Goal: Check status

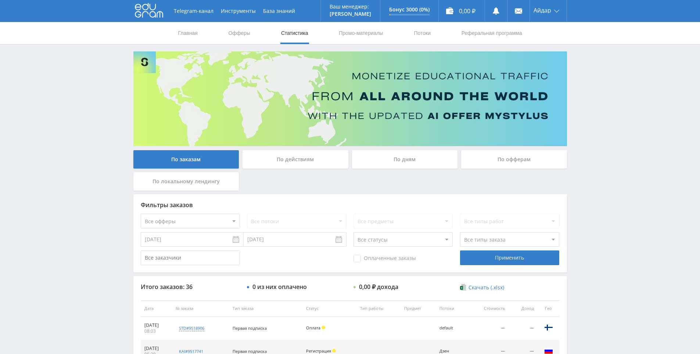
scroll to position [147, 0]
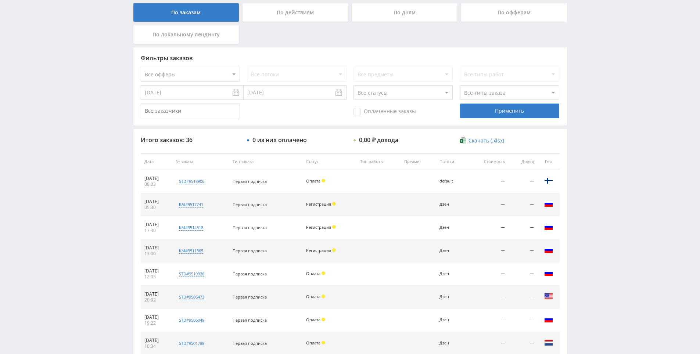
click at [590, 106] on div "Telegram-канал Инструменты База знаний Ваш менеджер: [PERSON_NAME] Online @edug…" at bounding box center [350, 161] width 700 height 617
click at [590, 108] on div "Telegram-канал Инструменты База знаний Ваш менеджер: [PERSON_NAME] Online @edug…" at bounding box center [350, 161] width 700 height 617
drag, startPoint x: 590, startPoint y: 108, endPoint x: 587, endPoint y: 101, distance: 7.9
click at [582, 80] on div "Telegram-канал Инструменты База знаний Ваш менеджер: [PERSON_NAME] Online @edug…" at bounding box center [350, 161] width 700 height 617
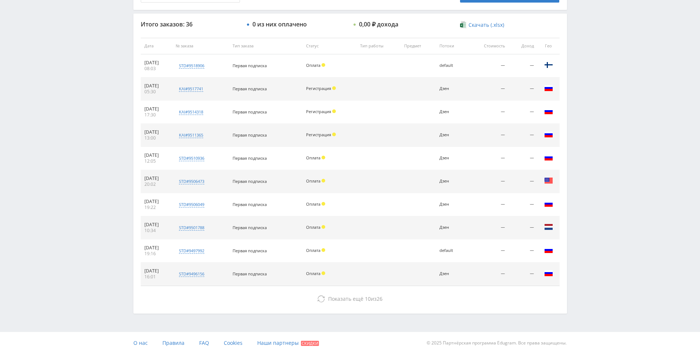
drag, startPoint x: 581, startPoint y: 165, endPoint x: 581, endPoint y: 186, distance: 20.9
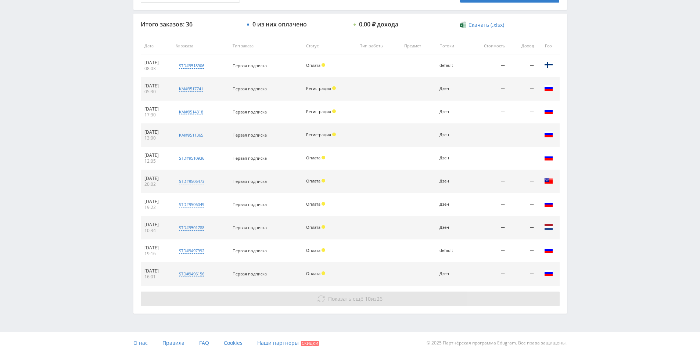
click at [395, 301] on button "Показать ещё 10 из 26" at bounding box center [350, 299] width 419 height 15
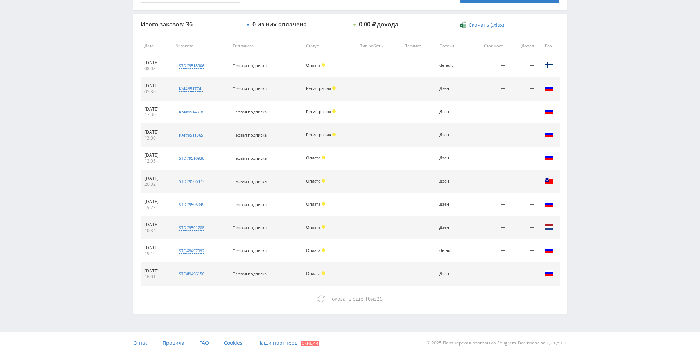
drag, startPoint x: 610, startPoint y: 104, endPoint x: 608, endPoint y: 116, distance: 12.0
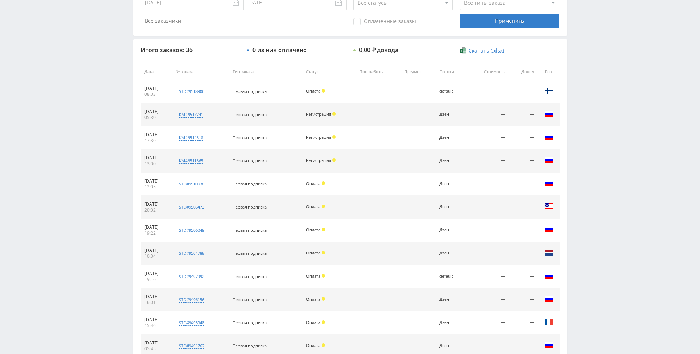
scroll to position [64, 0]
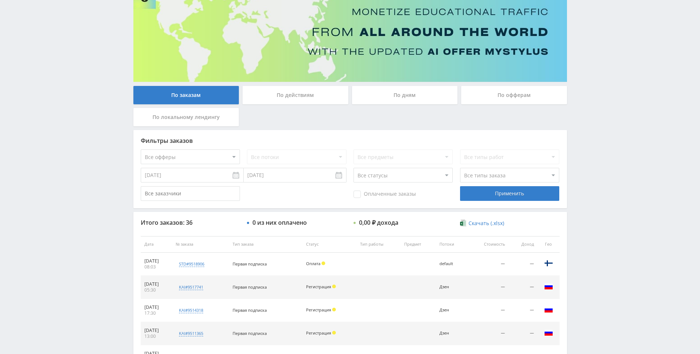
drag, startPoint x: 608, startPoint y: 116, endPoint x: 543, endPoint y: 28, distance: 109.6
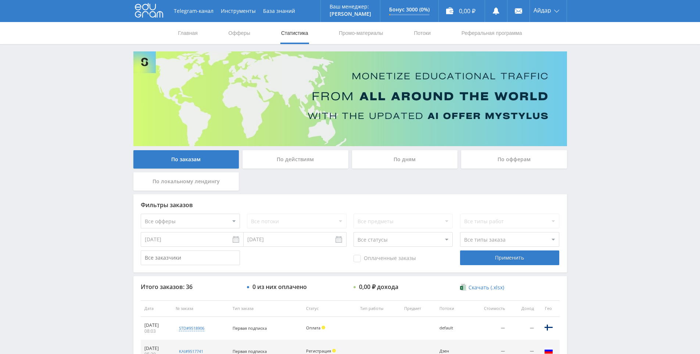
click at [190, 239] on input "[DATE]" at bounding box center [192, 239] width 103 height 15
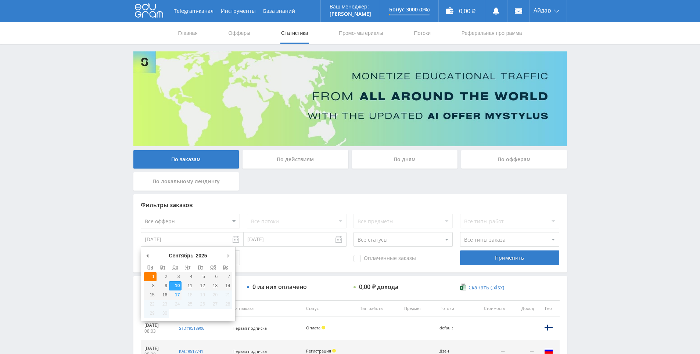
type input "[DATE]"
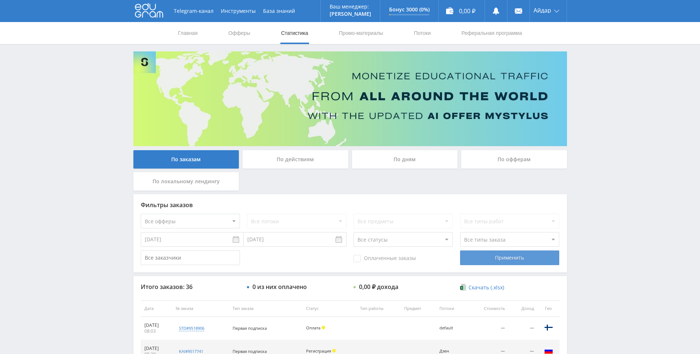
click at [472, 260] on div "Применить" at bounding box center [509, 258] width 99 height 15
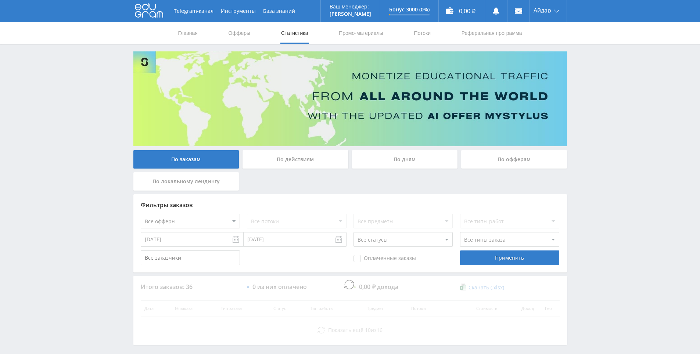
scroll to position [31, 0]
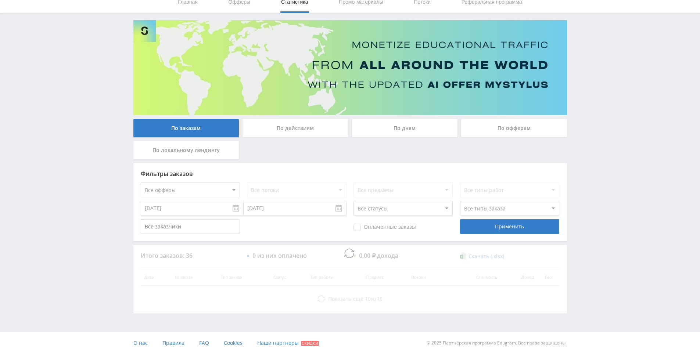
drag, startPoint x: 602, startPoint y: 145, endPoint x: 590, endPoint y: 134, distance: 16.9
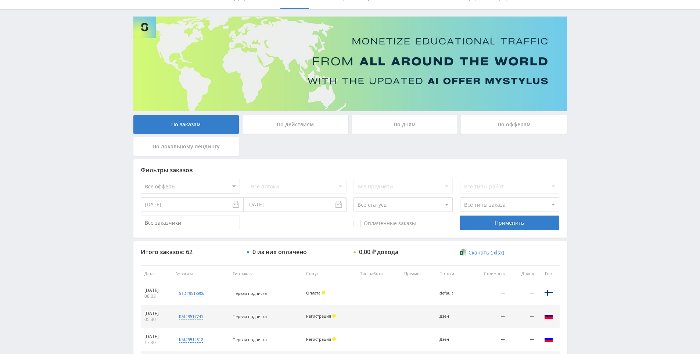
drag, startPoint x: 591, startPoint y: 119, endPoint x: 593, endPoint y: 132, distance: 13.4
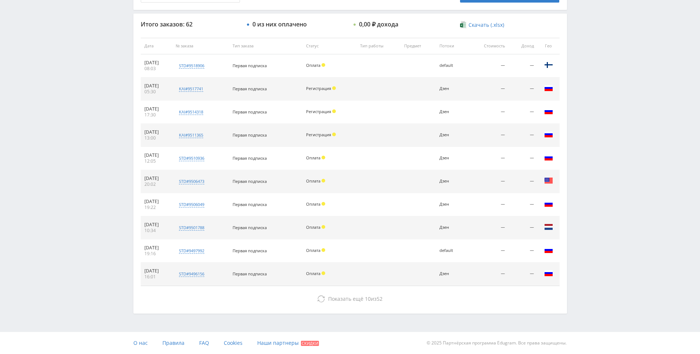
drag, startPoint x: 594, startPoint y: 130, endPoint x: 594, endPoint y: 256, distance: 126.4
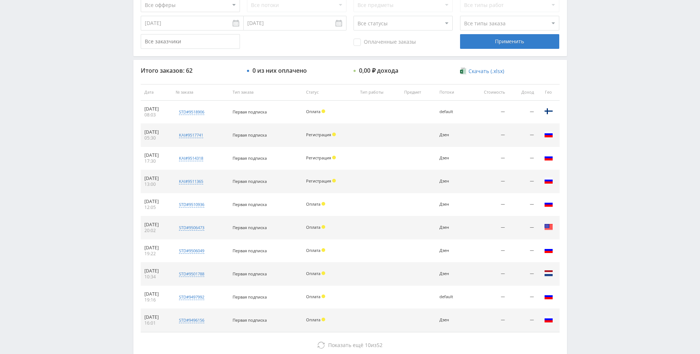
drag, startPoint x: 597, startPoint y: 136, endPoint x: 597, endPoint y: 126, distance: 9.9
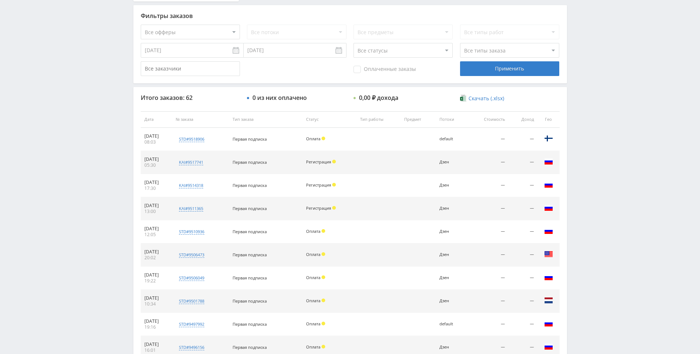
drag, startPoint x: 599, startPoint y: 122, endPoint x: 599, endPoint y: 77, distance: 45.2
click at [599, 77] on div "Telegram-канал Инструменты База знаний Ваш менеджер: [PERSON_NAME] Online @edug…" at bounding box center [350, 119] width 700 height 617
click at [593, 44] on div "Telegram-канал Инструменты База знаний Ваш менеджер: [PERSON_NAME] Online @edug…" at bounding box center [350, 119] width 700 height 617
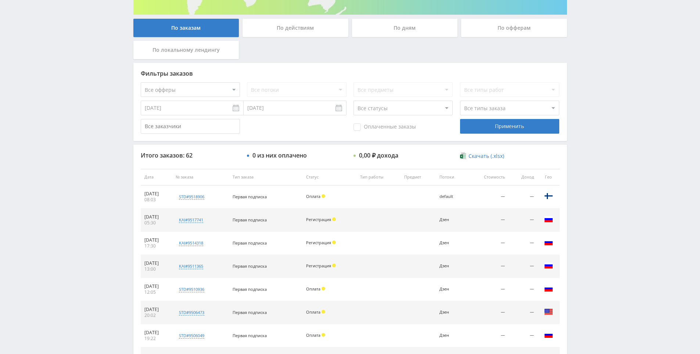
drag, startPoint x: 582, startPoint y: 71, endPoint x: 578, endPoint y: 44, distance: 27.1
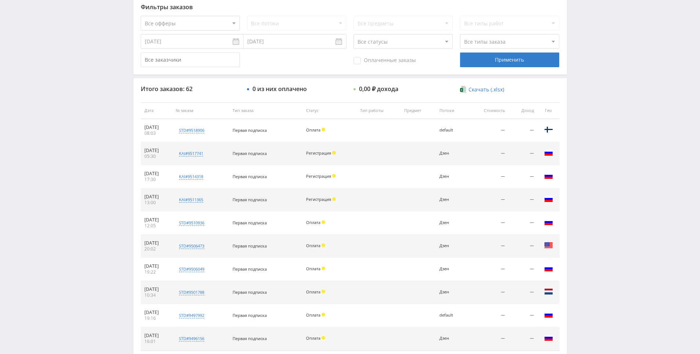
scroll to position [263, 0]
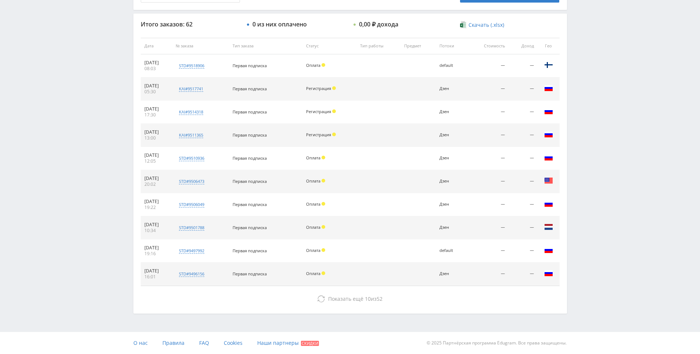
drag, startPoint x: 579, startPoint y: 64, endPoint x: 492, endPoint y: 245, distance: 201.9
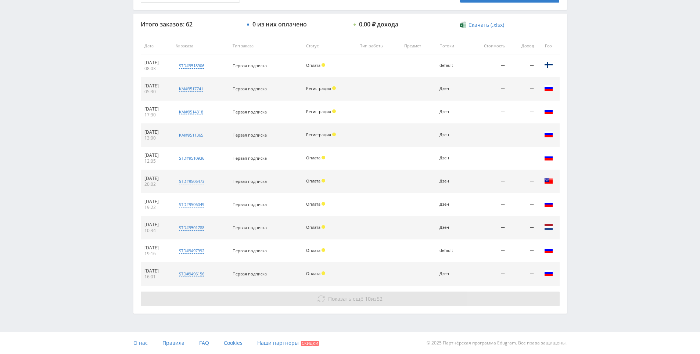
click at [393, 303] on button "Показать ещё 10 из 52" at bounding box center [350, 299] width 419 height 15
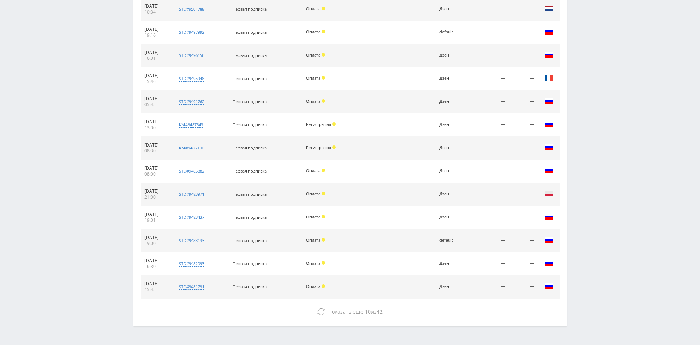
scroll to position [494, 0]
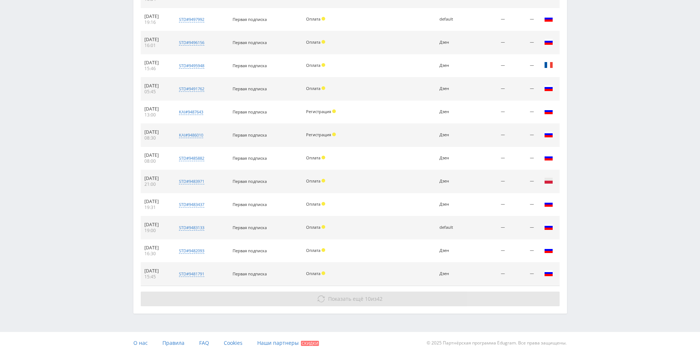
drag, startPoint x: 622, startPoint y: 90, endPoint x: 433, endPoint y: 292, distance: 276.3
click at [407, 306] on button "Показать ещё 10 из 42" at bounding box center [350, 299] width 419 height 15
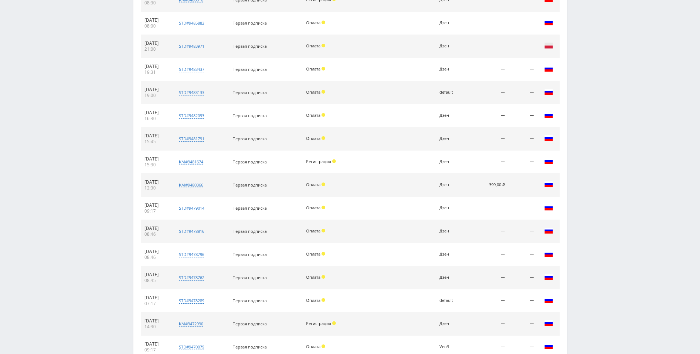
scroll to position [726, 0]
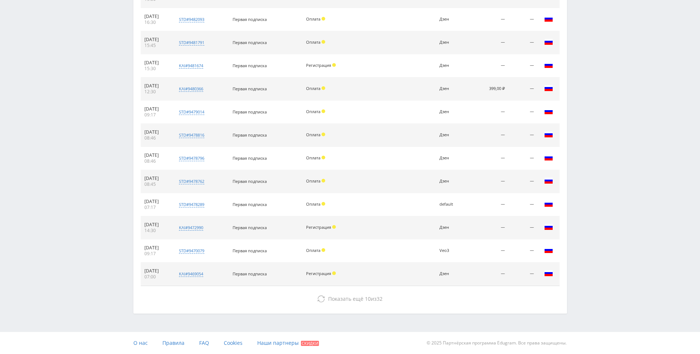
drag, startPoint x: 602, startPoint y: 90, endPoint x: 501, endPoint y: 256, distance: 195.2
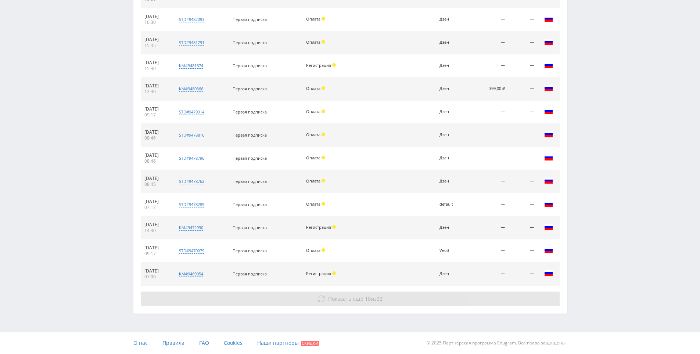
click at [402, 305] on button "Показать ещё 10 из 32" at bounding box center [350, 299] width 419 height 15
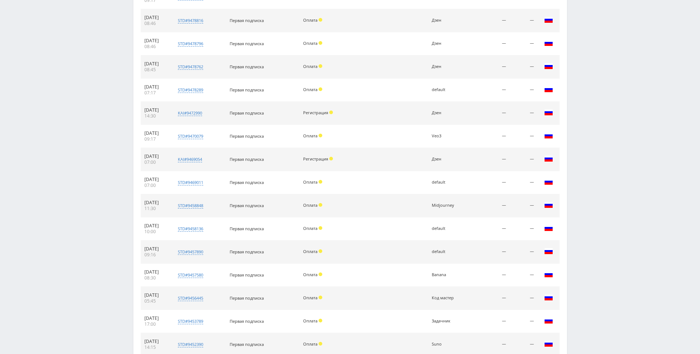
scroll to position [957, 0]
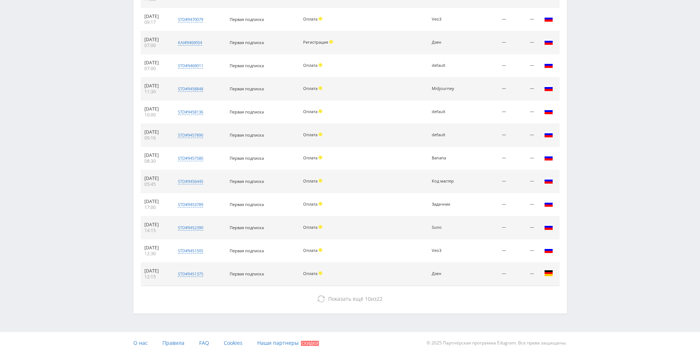
drag, startPoint x: 586, startPoint y: 100, endPoint x: 469, endPoint y: 261, distance: 198.9
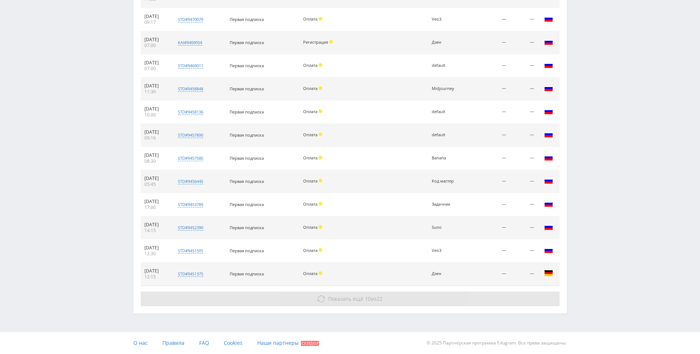
drag, startPoint x: 414, startPoint y: 300, endPoint x: 470, endPoint y: 265, distance: 66.0
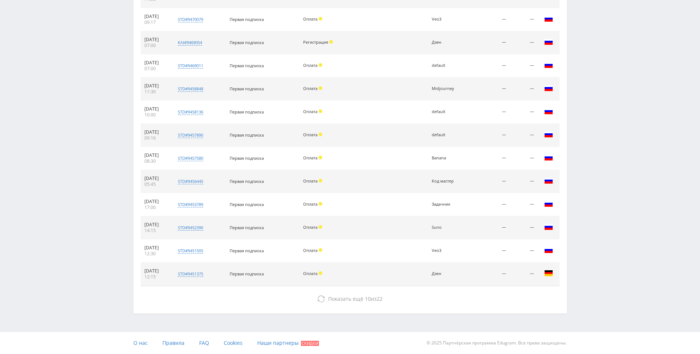
click at [414, 301] on button "Показать ещё 10 из 22" at bounding box center [350, 299] width 419 height 15
drag, startPoint x: 611, startPoint y: 134, endPoint x: 584, endPoint y: 234, distance: 103.7
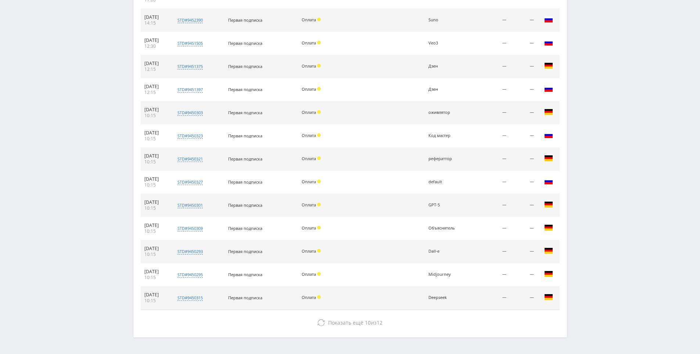
scroll to position [1152, 0]
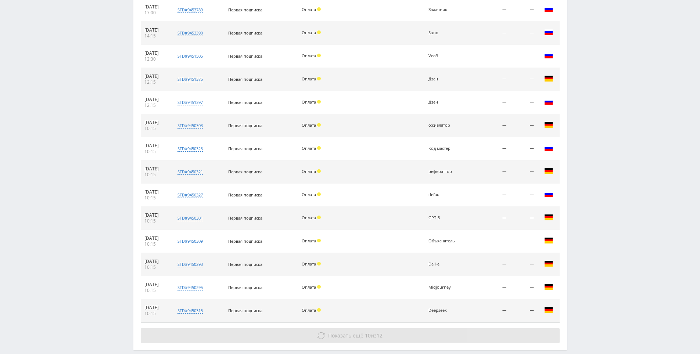
drag, startPoint x: 374, startPoint y: 343, endPoint x: 379, endPoint y: 339, distance: 6.5
click at [381, 338] on span "12" at bounding box center [380, 335] width 6 height 7
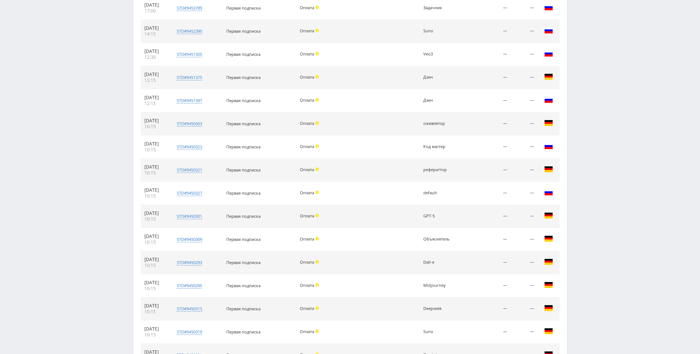
scroll to position [1420, 0]
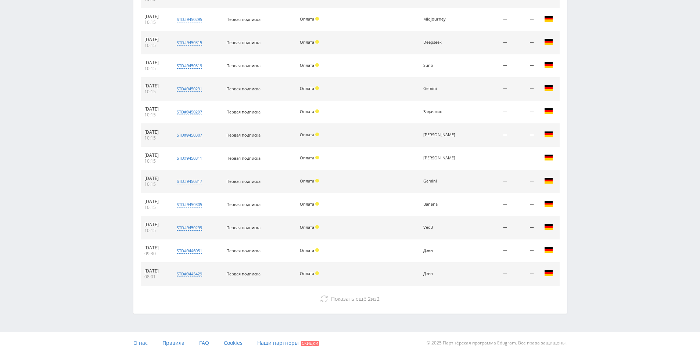
drag, startPoint x: 589, startPoint y: 108, endPoint x: 522, endPoint y: 247, distance: 155.1
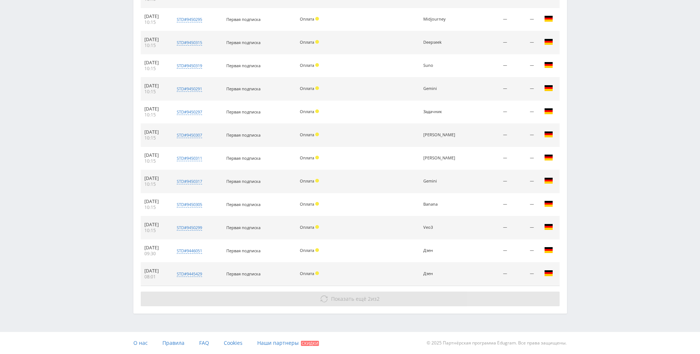
click at [386, 299] on button "Показать ещё 2 из 2" at bounding box center [350, 299] width 419 height 15
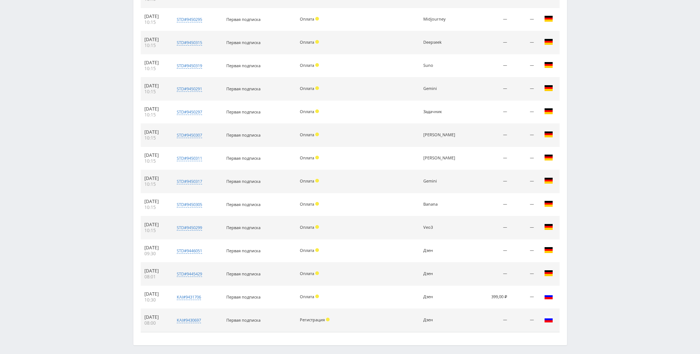
scroll to position [1451, 0]
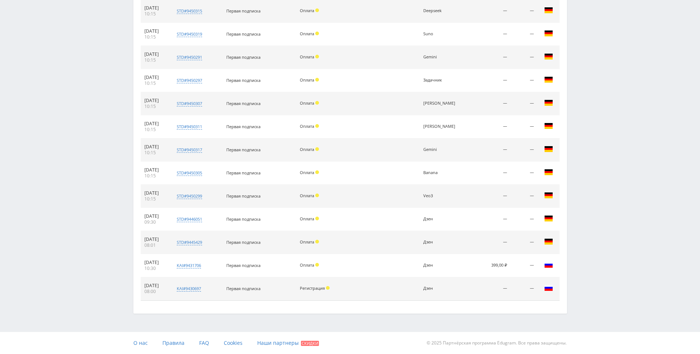
drag, startPoint x: 630, startPoint y: 117, endPoint x: 620, endPoint y: 195, distance: 78.9
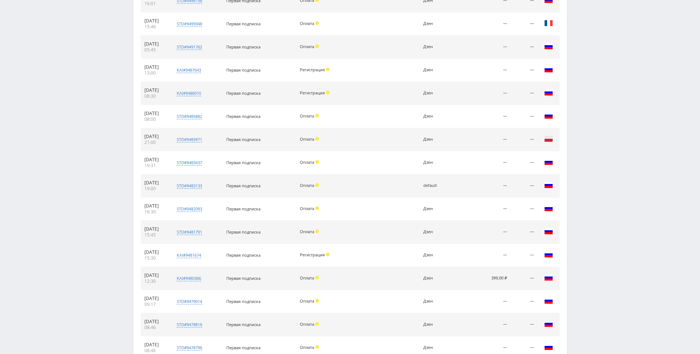
scroll to position [0, 0]
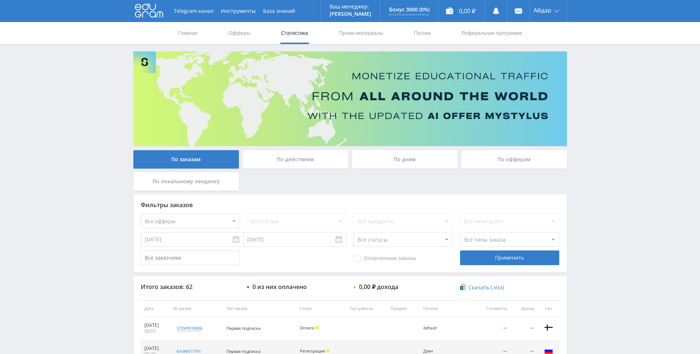
drag, startPoint x: 595, startPoint y: 170, endPoint x: 605, endPoint y: 173, distance: 9.5
drag, startPoint x: 606, startPoint y: 203, endPoint x: 604, endPoint y: 135, distance: 68.0
drag, startPoint x: 605, startPoint y: 186, endPoint x: 236, endPoint y: 50, distance: 393.4
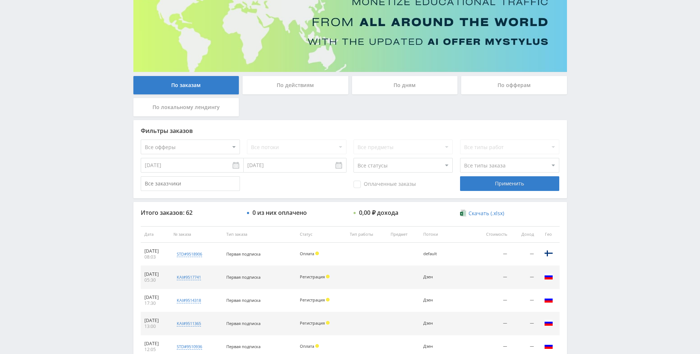
drag, startPoint x: 608, startPoint y: 239, endPoint x: 599, endPoint y: 199, distance: 41.3
drag, startPoint x: 597, startPoint y: 164, endPoint x: 595, endPoint y: 159, distance: 5.8
drag, startPoint x: 595, startPoint y: 158, endPoint x: 591, endPoint y: 158, distance: 3.7
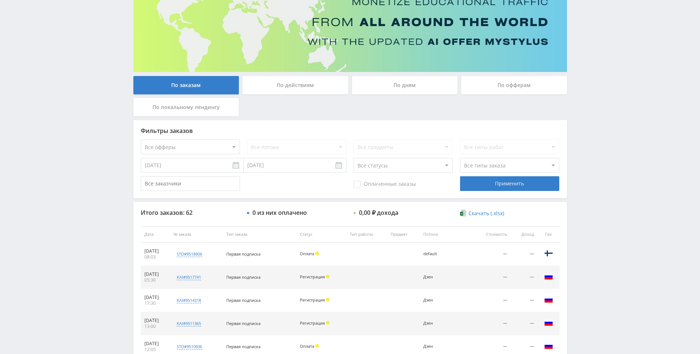
drag, startPoint x: 579, startPoint y: 156, endPoint x: 579, endPoint y: 180, distance: 24.2
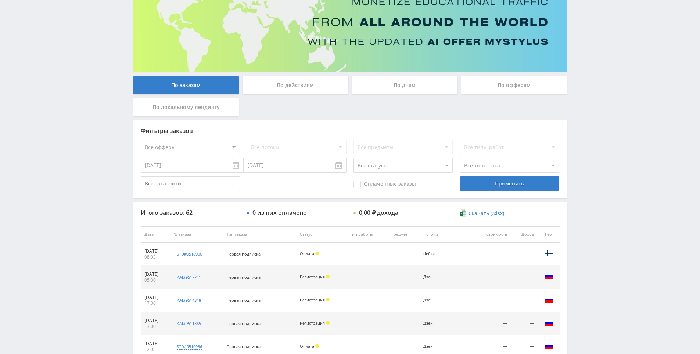
drag, startPoint x: 582, startPoint y: 167, endPoint x: 584, endPoint y: 171, distance: 4.4
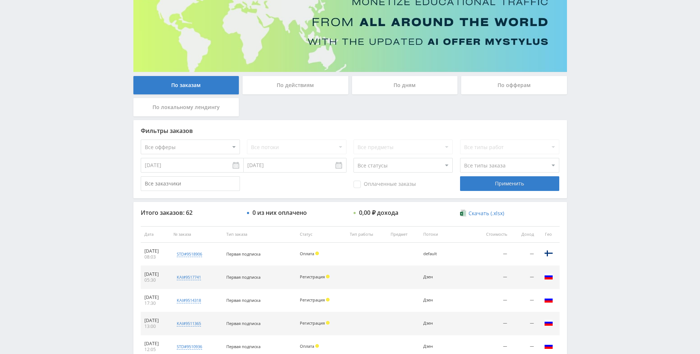
drag, startPoint x: 581, startPoint y: 162, endPoint x: 580, endPoint y: 158, distance: 4.1
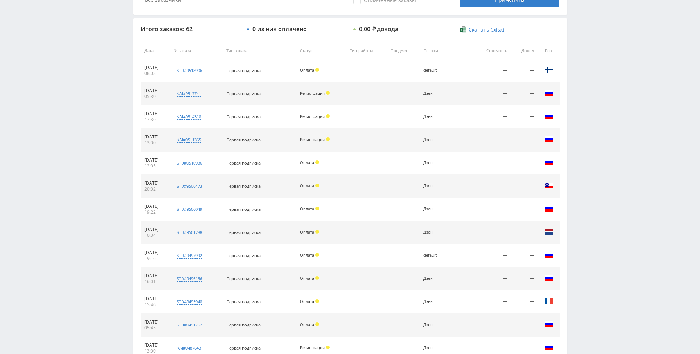
drag, startPoint x: 587, startPoint y: 176, endPoint x: 595, endPoint y: 230, distance: 55.0
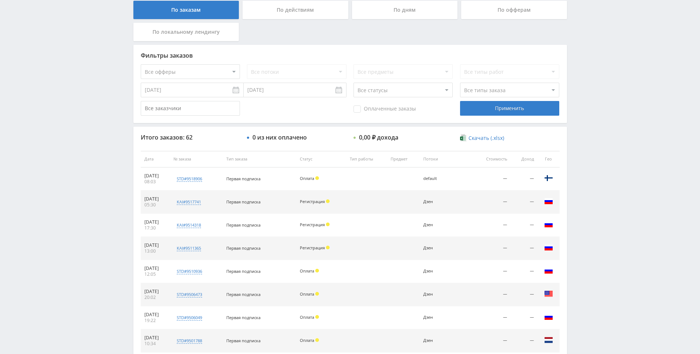
scroll to position [0, 0]
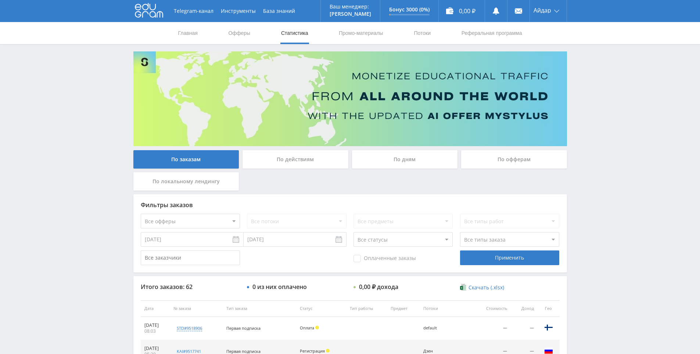
drag, startPoint x: 595, startPoint y: 230, endPoint x: 338, endPoint y: 60, distance: 308.9
